Goal: Find specific page/section: Find specific page/section

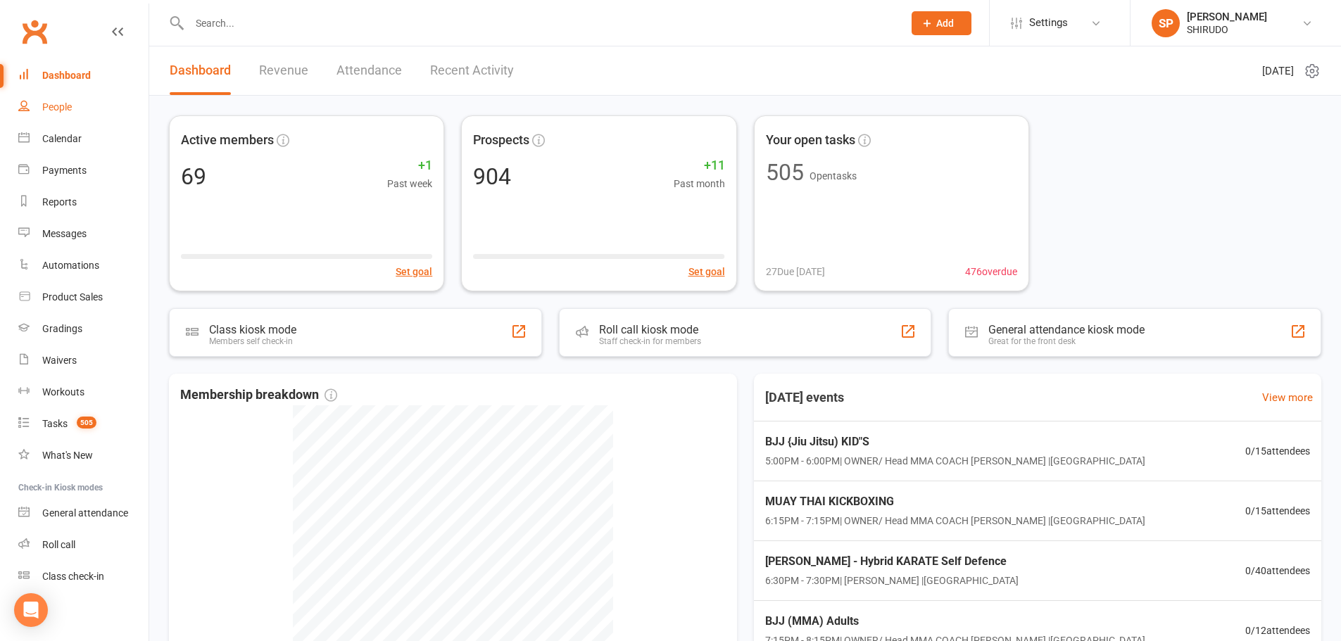
click at [71, 108] on div "People" at bounding box center [57, 106] width 30 height 11
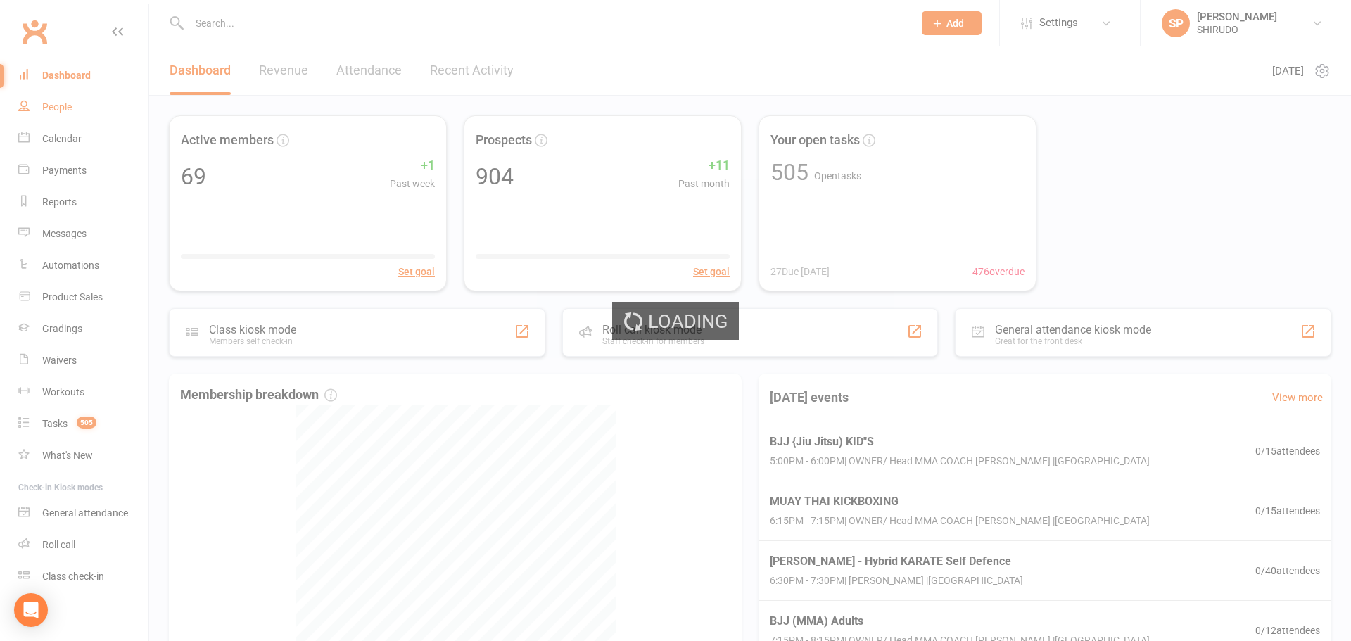
select select "100"
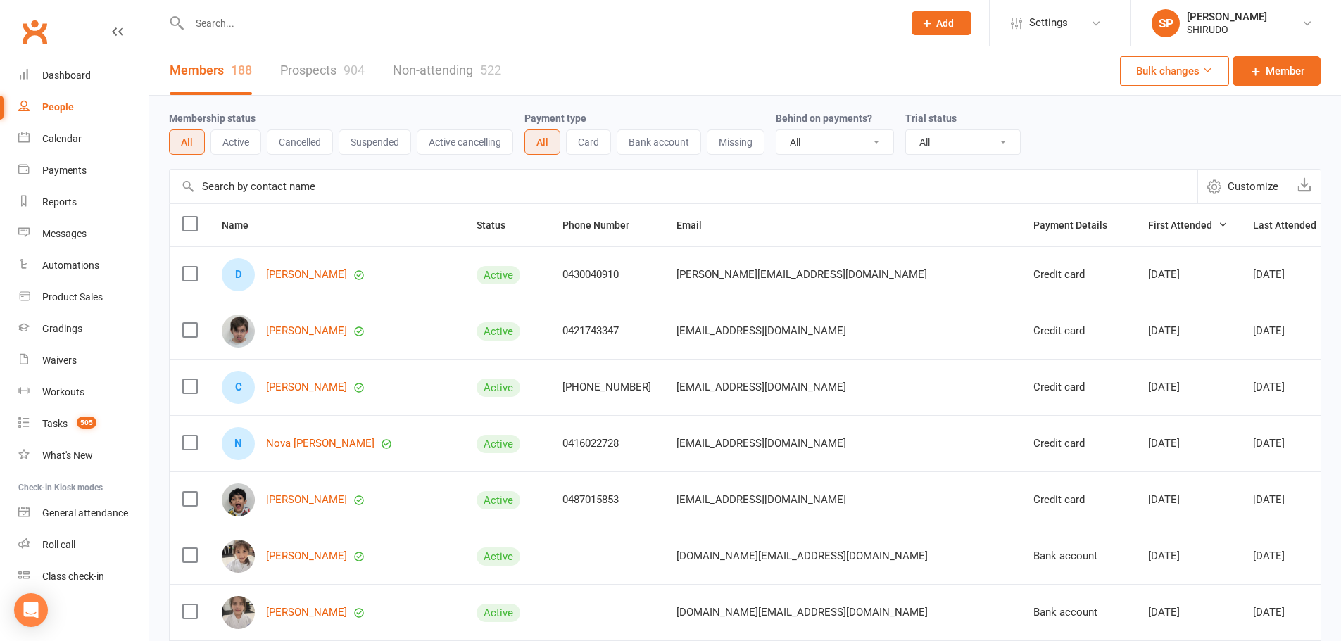
click at [239, 141] on button "Active" at bounding box center [235, 142] width 51 height 25
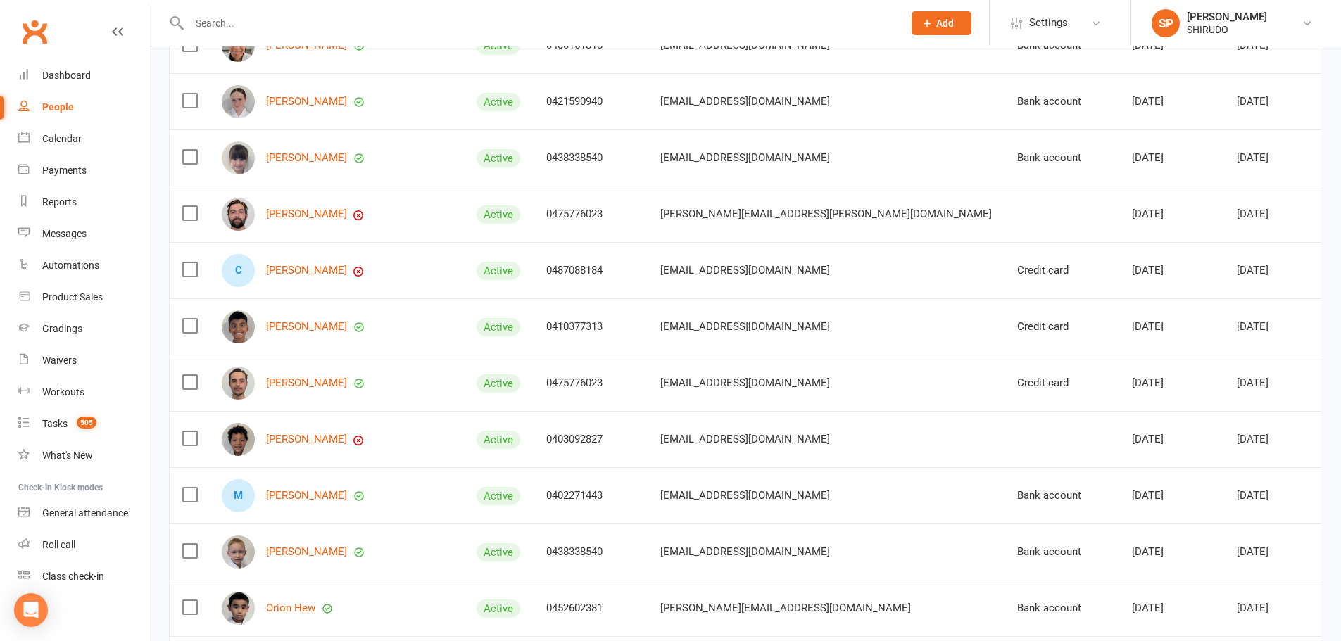
scroll to position [985, 0]
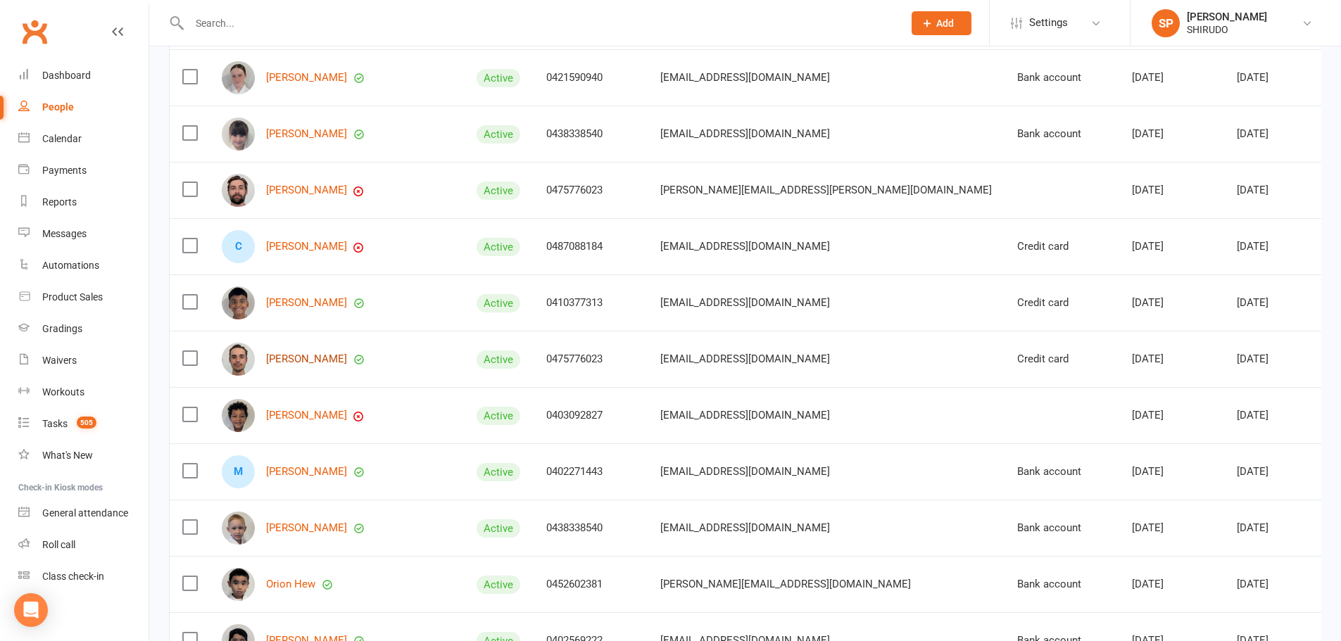
click at [330, 360] on link "[PERSON_NAME]" at bounding box center [306, 359] width 81 height 12
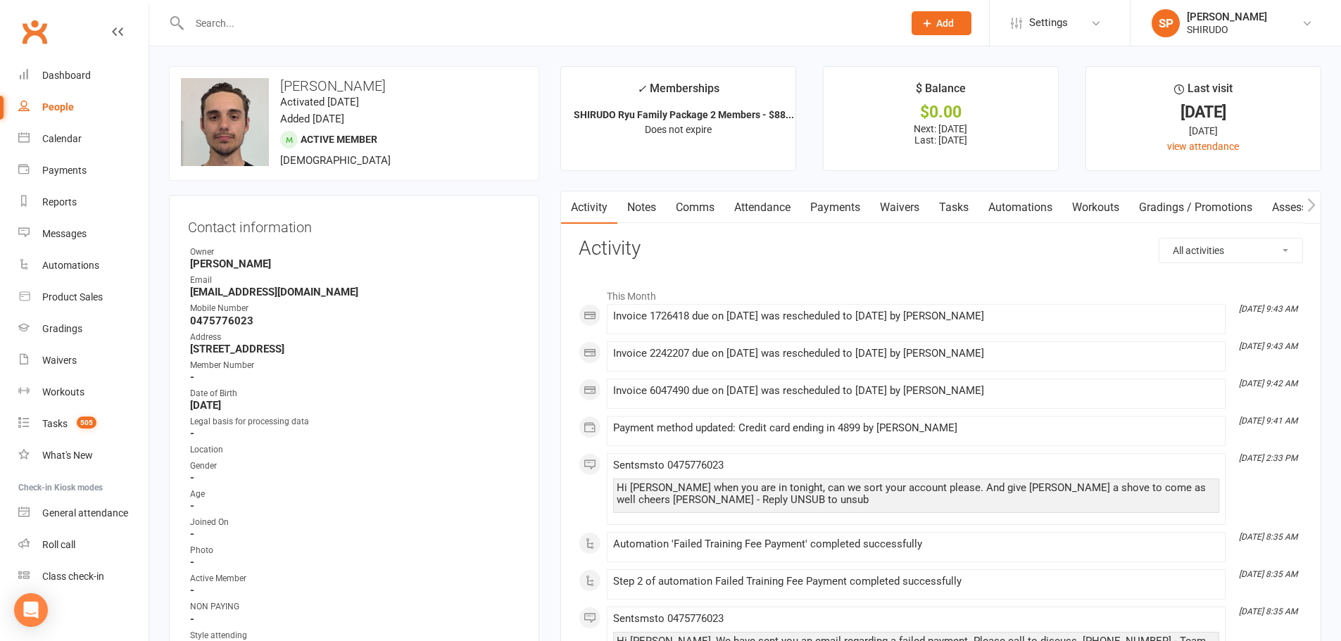
click at [835, 208] on link "Payments" at bounding box center [835, 207] width 70 height 32
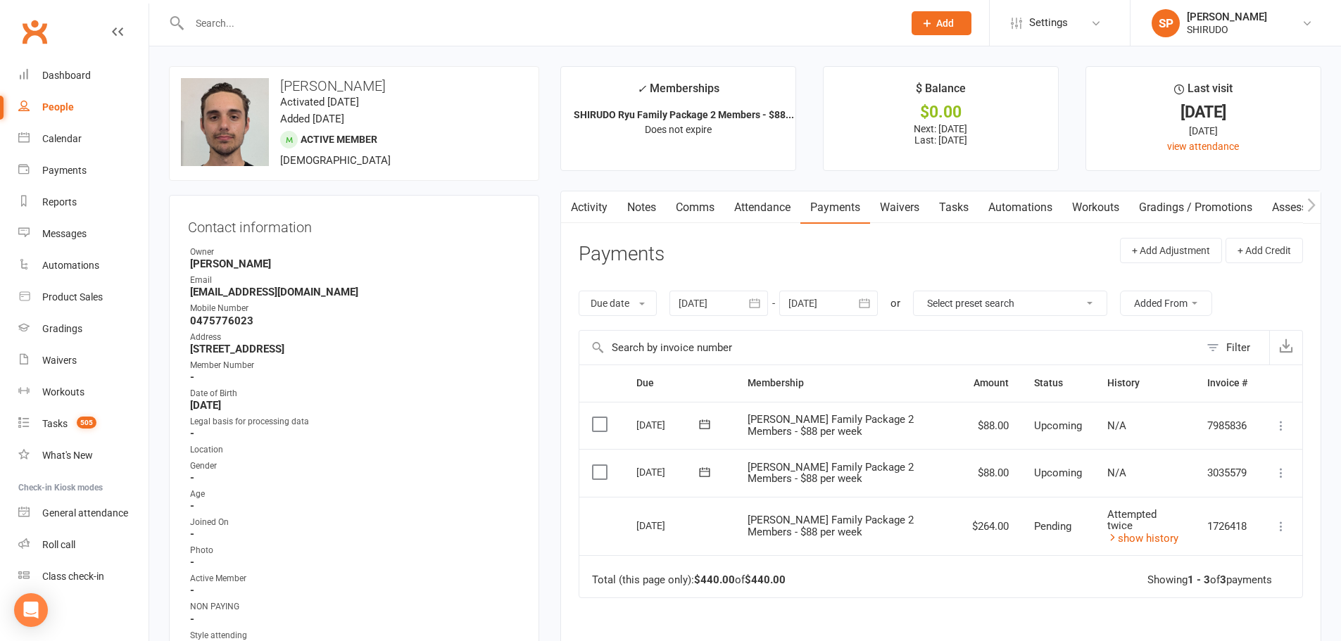
click at [61, 105] on div "People" at bounding box center [58, 106] width 32 height 11
select select "100"
